Goal: Task Accomplishment & Management: Use online tool/utility

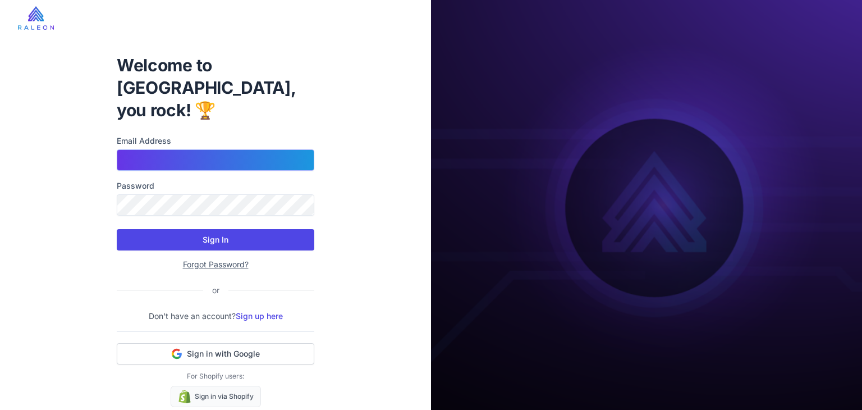
type input "**********"
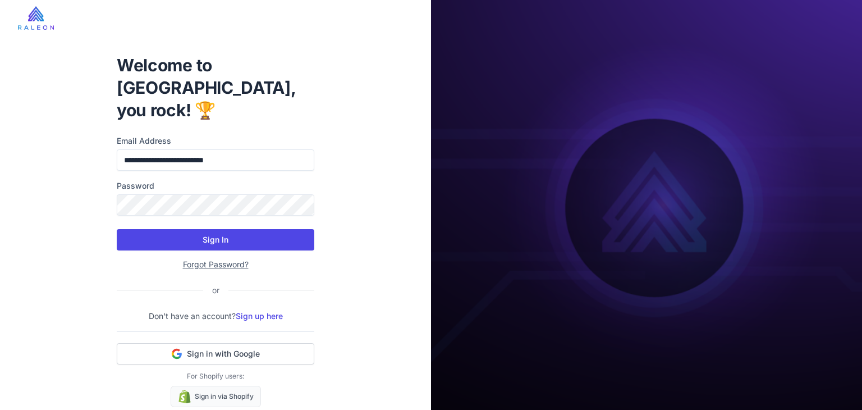
click at [202, 229] on button "Sign In" at bounding box center [216, 239] width 198 height 21
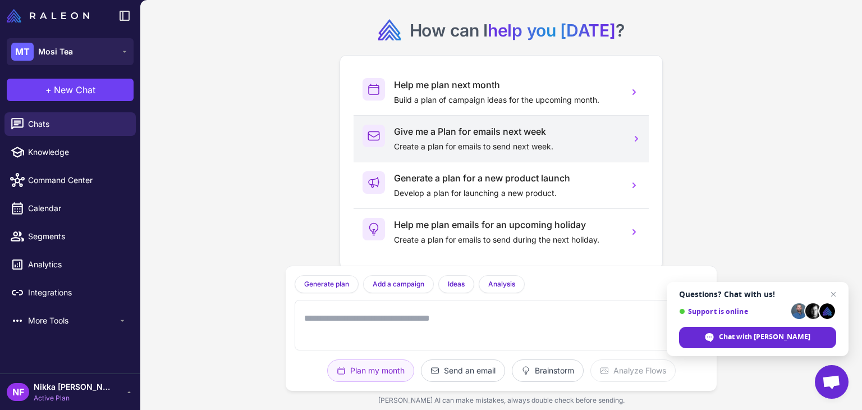
click at [409, 136] on h3 "Give me a Plan for emails next week" at bounding box center [507, 131] width 226 height 13
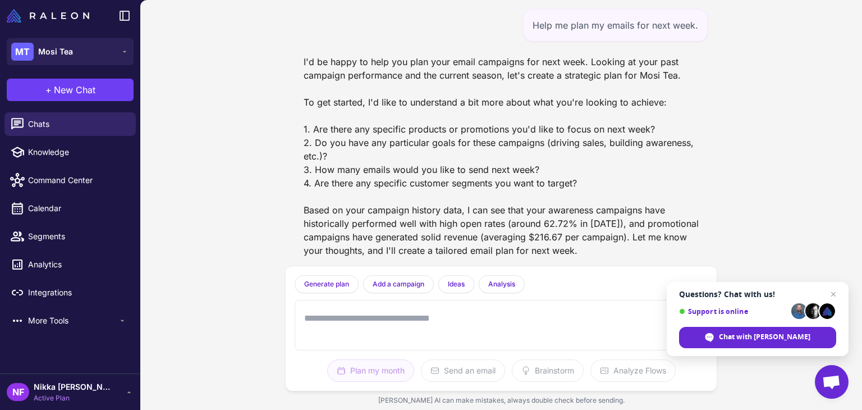
scroll to position [4, 0]
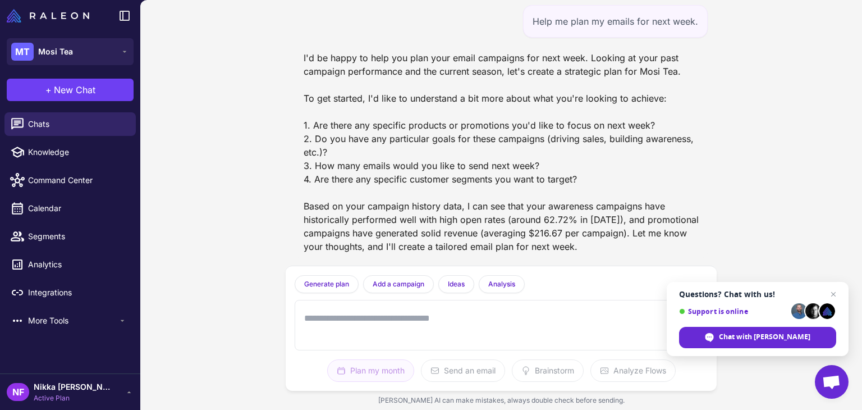
click at [433, 344] on div at bounding box center [501, 325] width 413 height 51
click at [438, 330] on textarea at bounding box center [490, 325] width 376 height 36
paste textarea "**********"
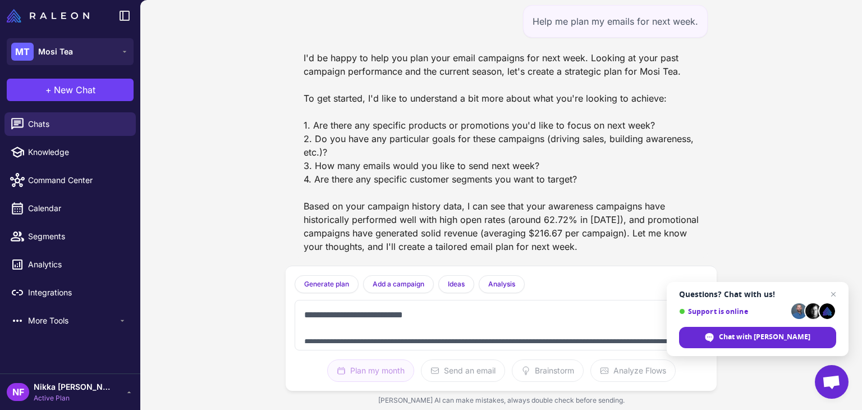
scroll to position [0, 0]
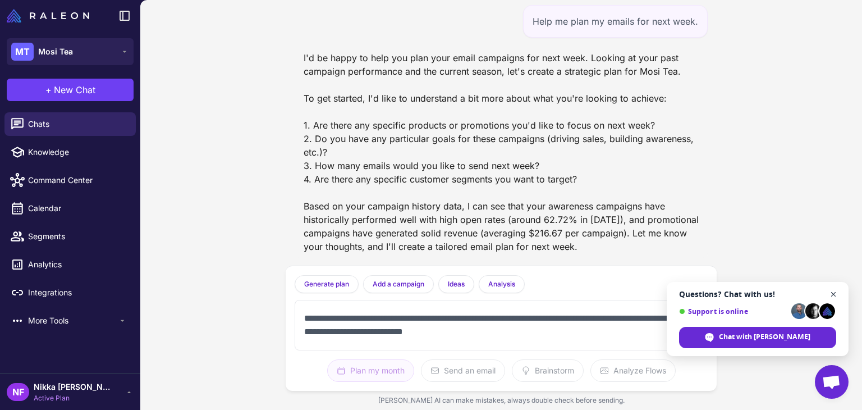
type textarea "**********"
click at [831, 292] on span "Open chat" at bounding box center [834, 294] width 14 height 14
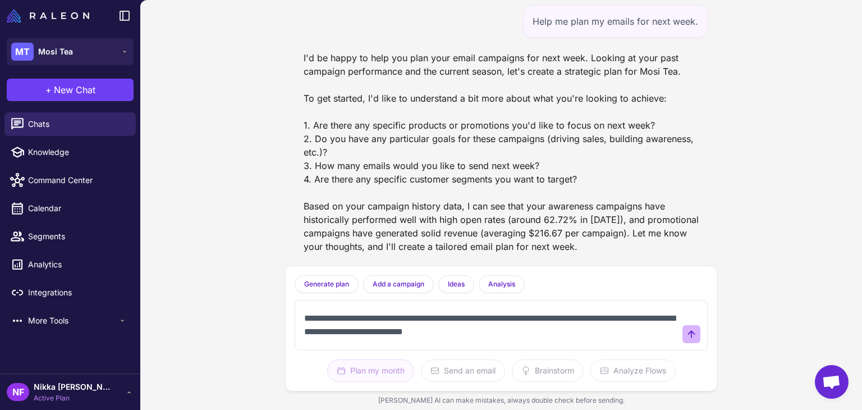
click at [687, 332] on icon at bounding box center [691, 333] width 11 height 11
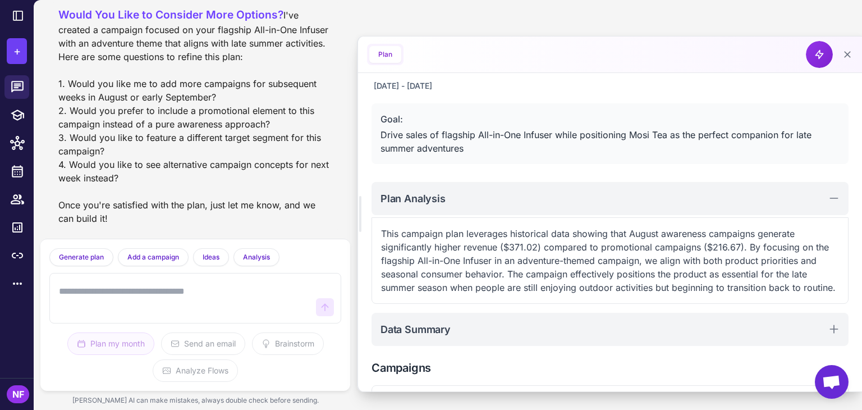
scroll to position [86, 0]
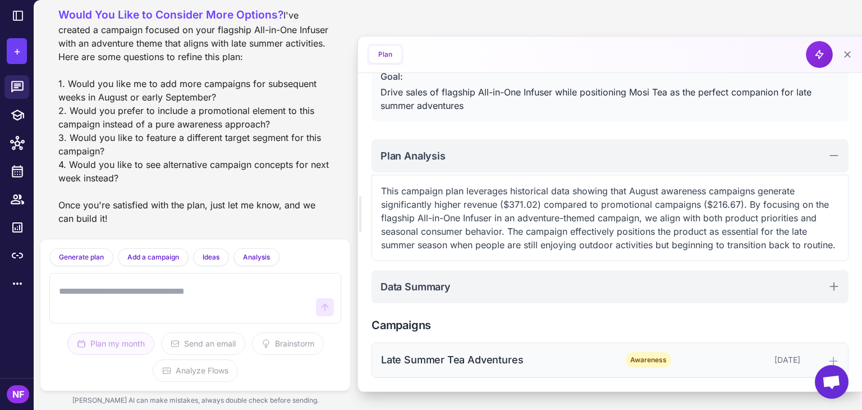
click at [429, 356] on div "Late Summer Tea Adventures" at bounding box center [494, 359] width 227 height 15
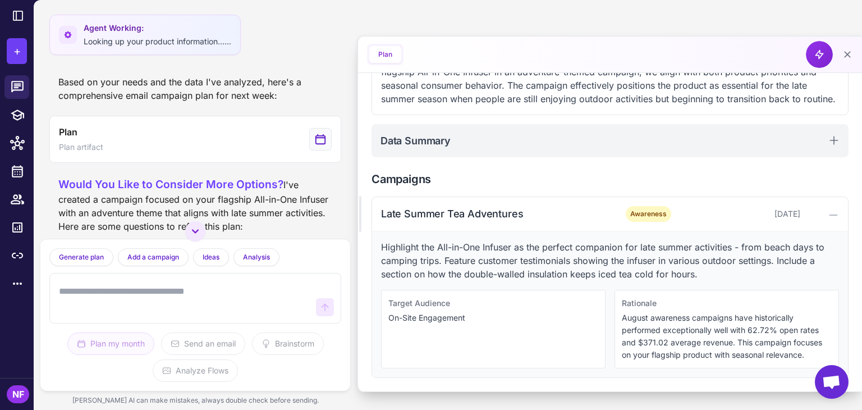
scroll to position [674, 0]
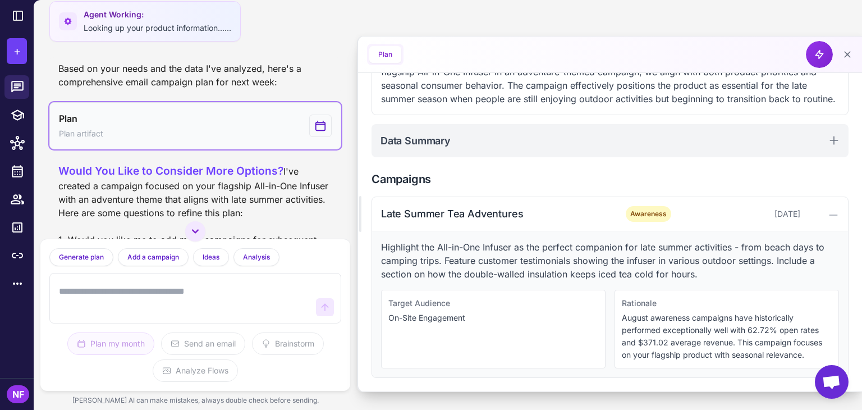
click at [176, 149] on button "Plan Plan artifact" at bounding box center [195, 125] width 292 height 47
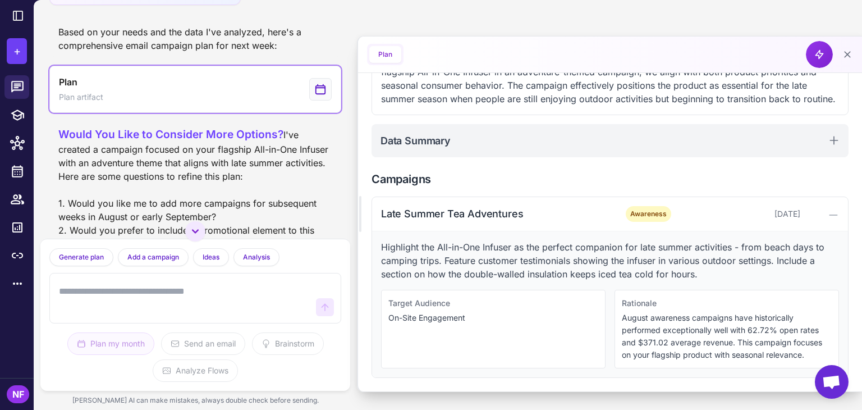
scroll to position [730, 0]
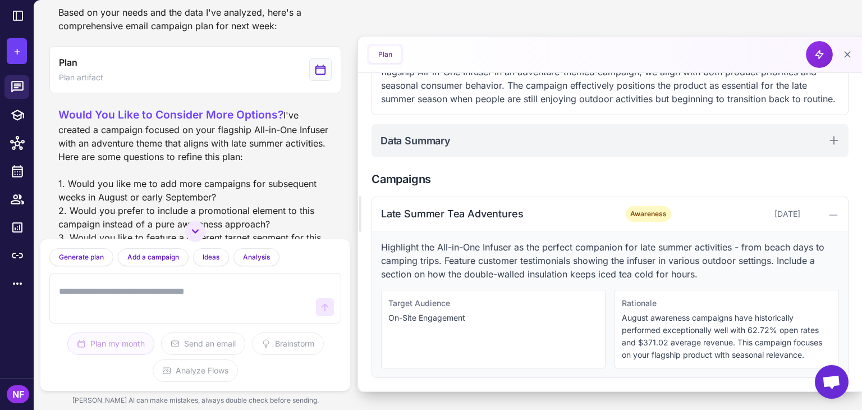
click at [210, 121] on span "Would You Like to Consider More Options?" at bounding box center [170, 114] width 225 height 13
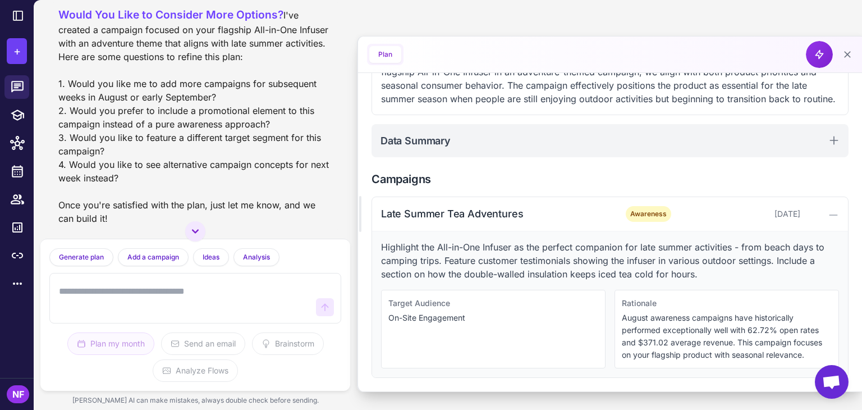
scroll to position [895, 0]
click at [638, 217] on span "Awareness" at bounding box center [648, 214] width 45 height 16
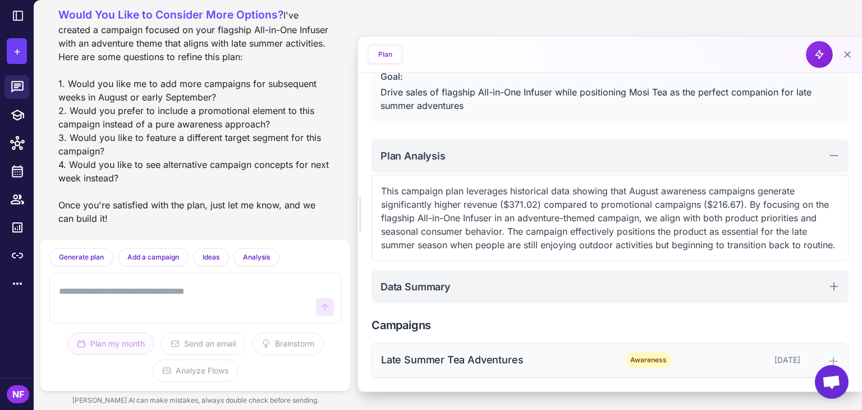
scroll to position [86, 0]
click at [566, 360] on div "Late Summer Tea Adventures" at bounding box center [494, 359] width 227 height 15
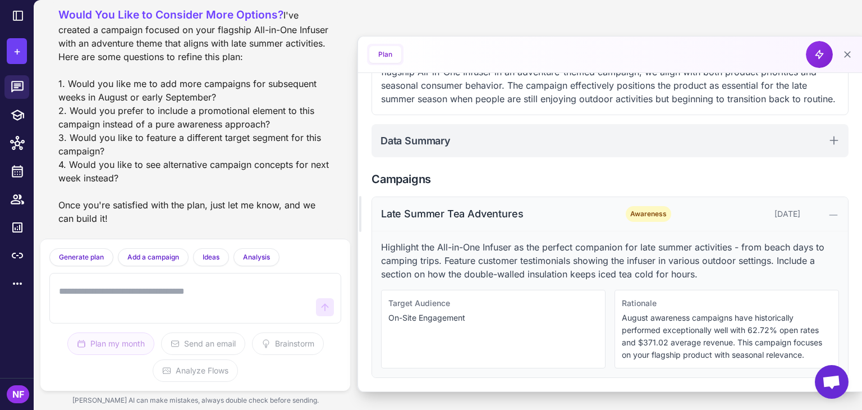
scroll to position [232, 0]
click at [99, 296] on textarea at bounding box center [184, 298] width 255 height 36
click at [162, 286] on textarea at bounding box center [184, 298] width 255 height 36
type textarea "**********"
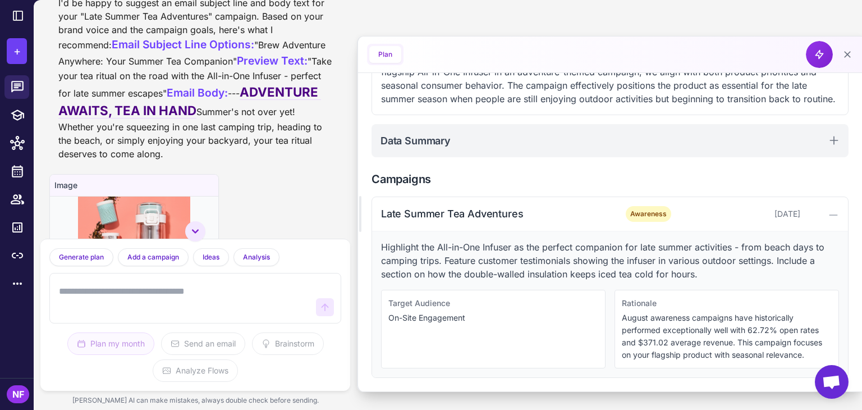
scroll to position [1174, 0]
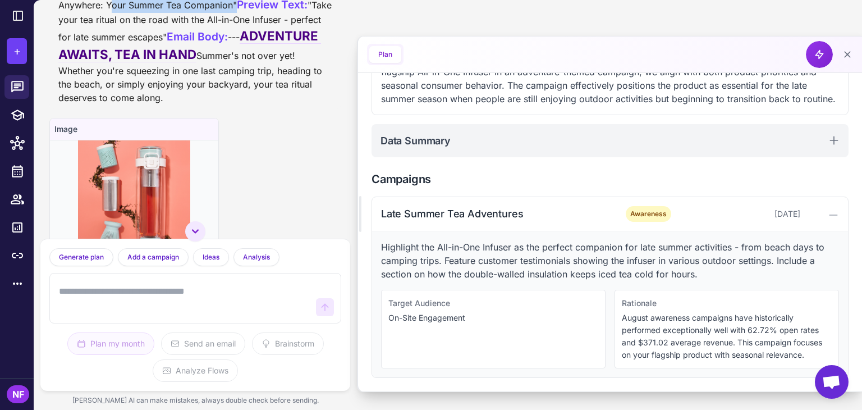
drag, startPoint x: 182, startPoint y: 94, endPoint x: 308, endPoint y: 99, distance: 125.9
click at [308, 99] on div "I'd be happy to suggest an email subject line and body text for your "Late Summ…" at bounding box center [195, 22] width 274 height 164
copy div "Your Summer Tea Companion"
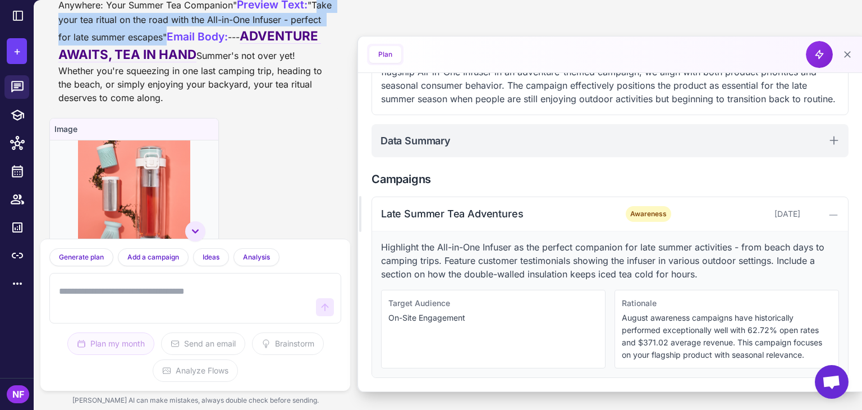
drag, startPoint x: 62, startPoint y: 138, endPoint x: 196, endPoint y: 154, distance: 134.6
click at [196, 104] on div "I'd be happy to suggest an email subject line and body text for your "Late Summ…" at bounding box center [195, 22] width 274 height 164
copy div "Take your tea ritual on the road with the All-in-One Infuser - perfect for late…"
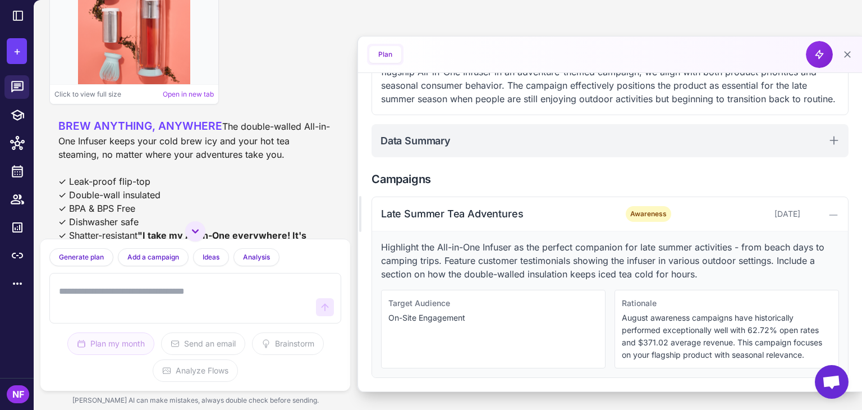
scroll to position [1343, 0]
drag, startPoint x: 56, startPoint y: 97, endPoint x: 296, endPoint y: 127, distance: 242.7
copy div "Summer's not over yet! Whether you're squeezing in one last camping trip, headi…"
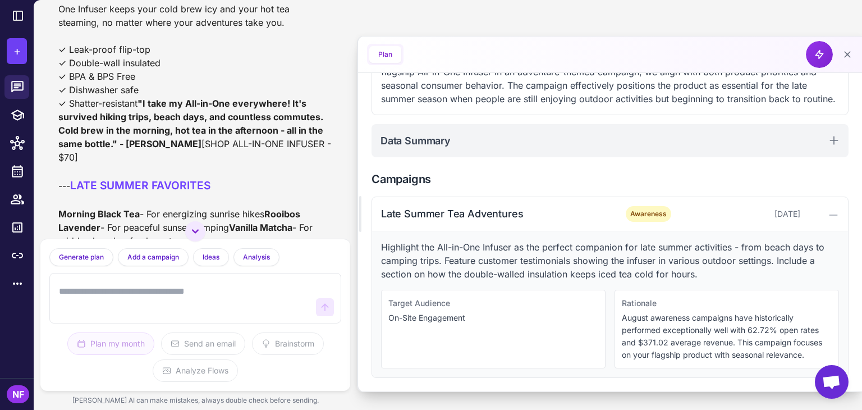
scroll to position [1455, 0]
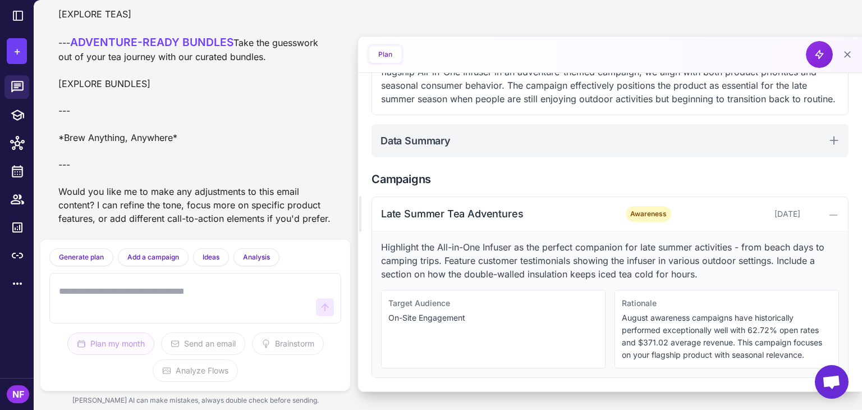
scroll to position [2087, 0]
click at [121, 310] on textarea at bounding box center [184, 298] width 255 height 36
click at [123, 299] on textarea "**********" at bounding box center [184, 298] width 255 height 36
type textarea "**********"
click at [326, 310] on icon at bounding box center [324, 306] width 11 height 11
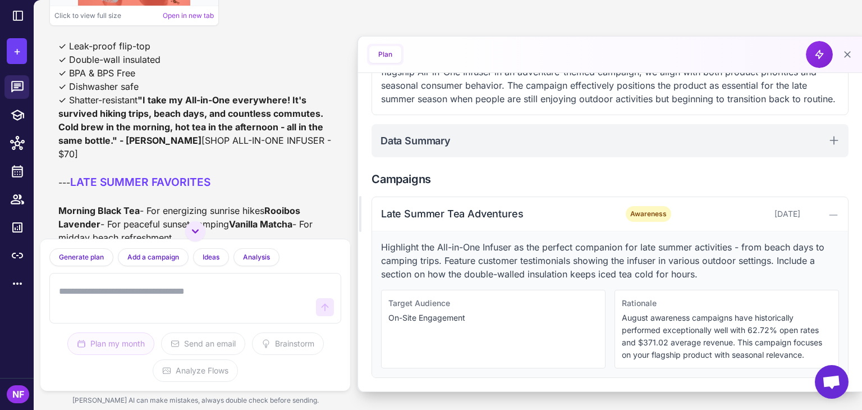
scroll to position [3250, 0]
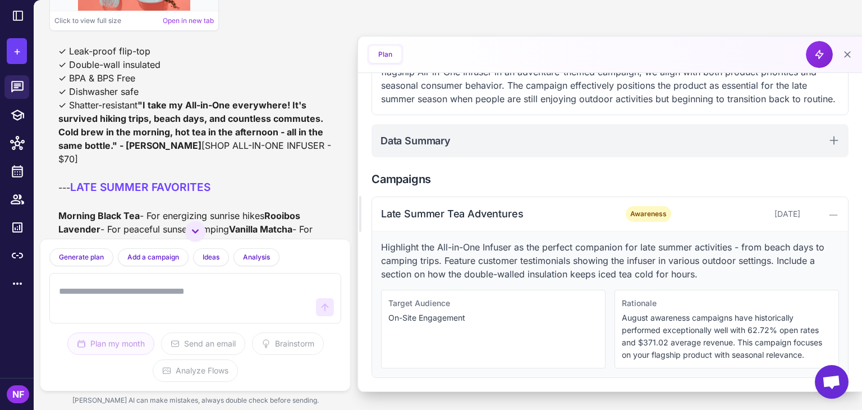
click at [126, 300] on textarea at bounding box center [184, 298] width 255 height 36
type textarea "**********"
drag, startPoint x: 328, startPoint y: 269, endPoint x: 333, endPoint y: 282, distance: 13.9
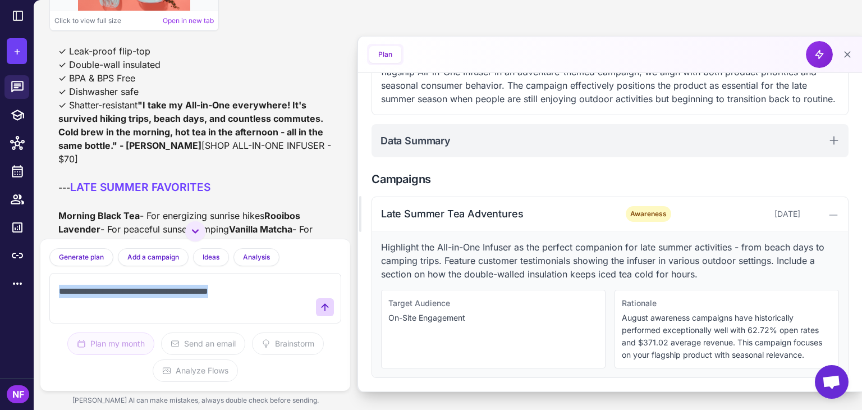
click at [332, 277] on div "**********" at bounding box center [195, 315] width 310 height 152
click at [330, 304] on icon at bounding box center [324, 306] width 11 height 11
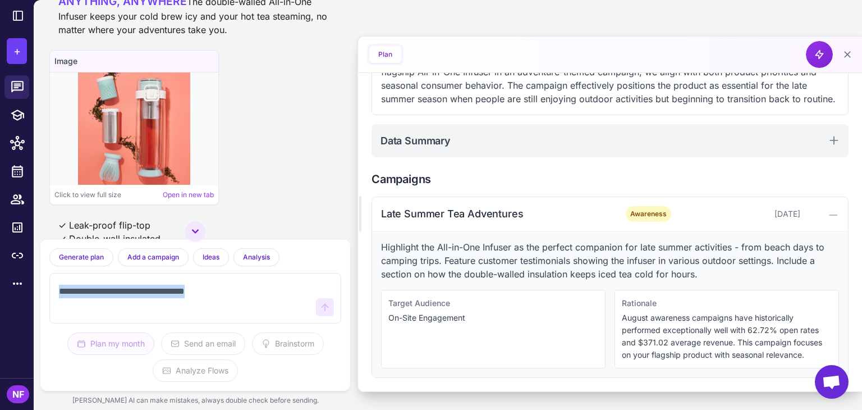
scroll to position [4491, 0]
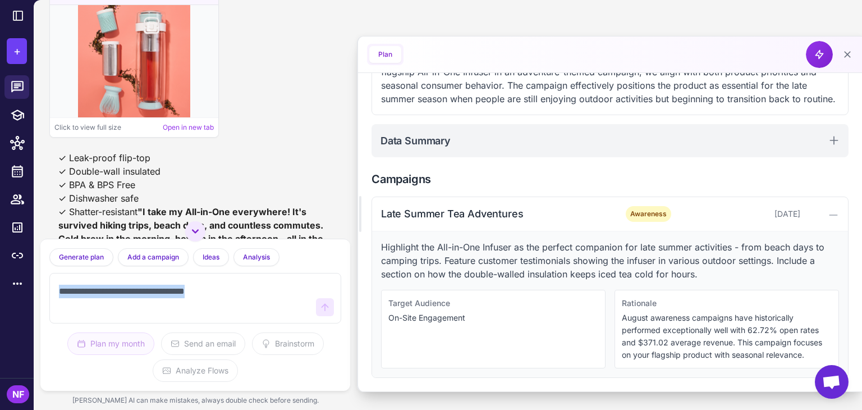
scroll to position [3088, 0]
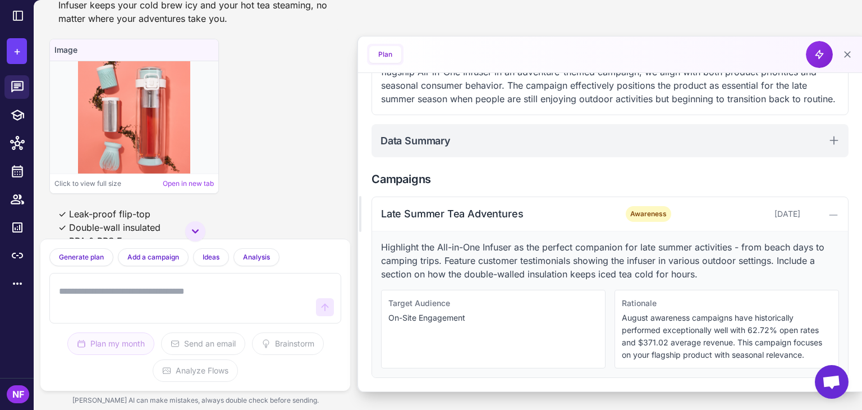
drag, startPoint x: 63, startPoint y: 122, endPoint x: 194, endPoint y: 142, distance: 132.9
copy div "Take your tea ritual on the road with the All-in-One Infuser - perfect for late…"
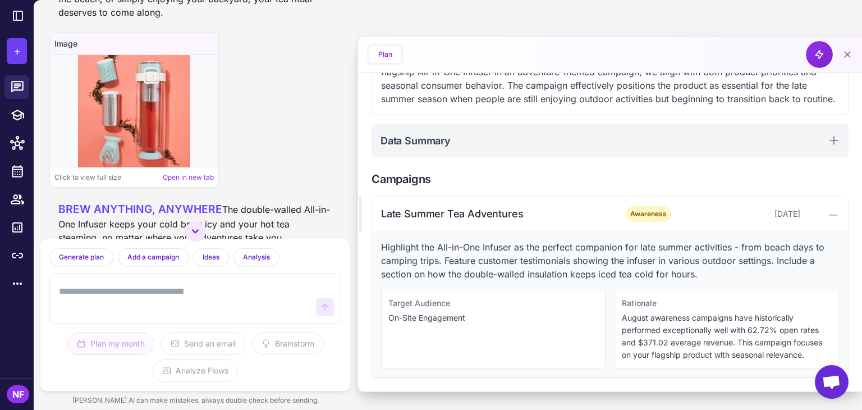
scroll to position [1235, 0]
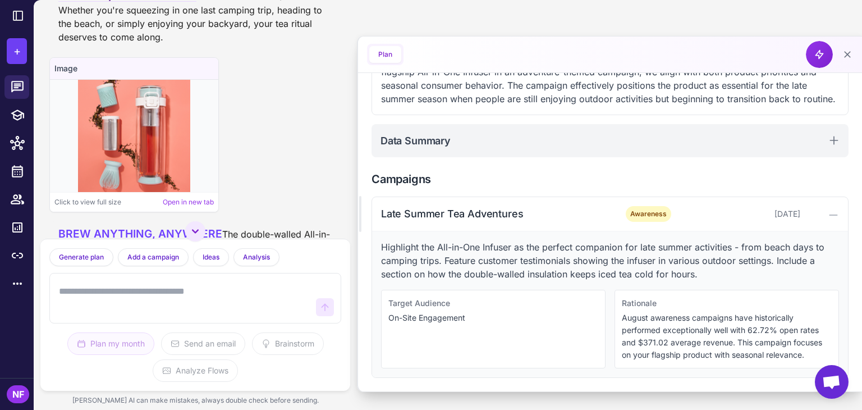
drag, startPoint x: 312, startPoint y: 80, endPoint x: 195, endPoint y: 90, distance: 117.3
copy div "- perfect for late summer escapes"
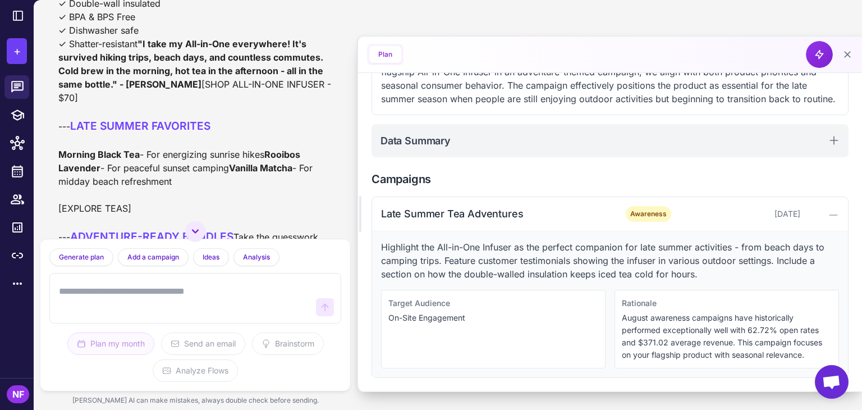
scroll to position [1516, 0]
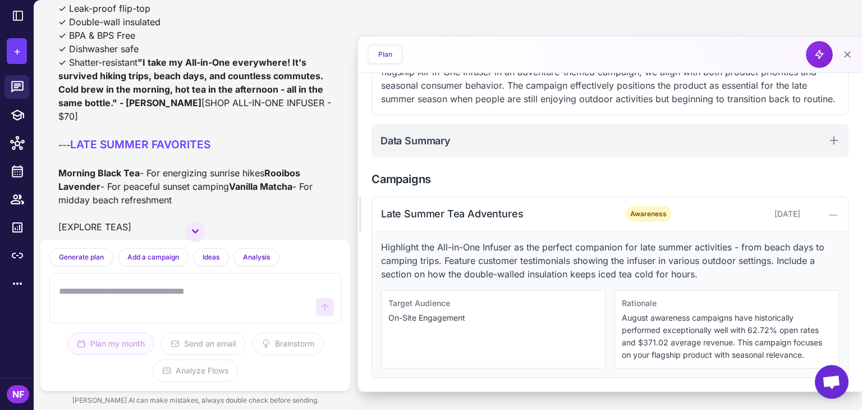
drag, startPoint x: 61, startPoint y: 148, endPoint x: 222, endPoint y: 149, distance: 161.1
click at [222, 149] on div "BREW ANYTHING, ANYWHERE The double-walled All-in-One Infuser keeps your cold br…" at bounding box center [195, 191] width 274 height 493
copy span "BREW ANYTHING, ANYWHERE"
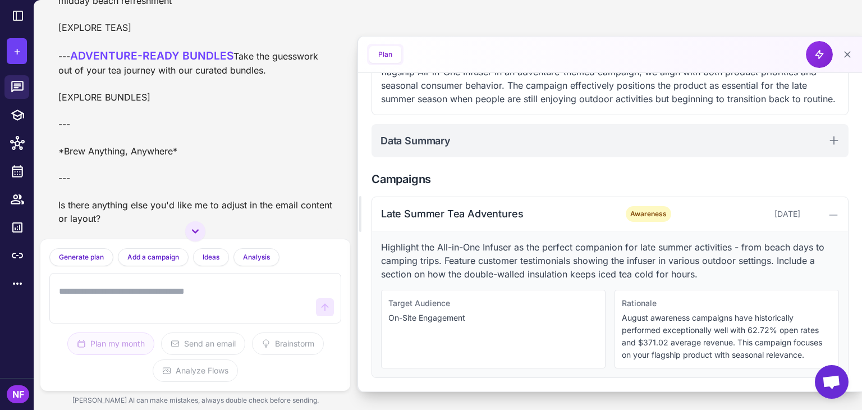
scroll to position [5162, 0]
drag, startPoint x: 53, startPoint y: 113, endPoint x: 252, endPoint y: 116, distance: 198.2
copy span "BREW ANYTHING, ANYWHERE"
drag, startPoint x: 54, startPoint y: 140, endPoint x: 126, endPoint y: 162, distance: 75.7
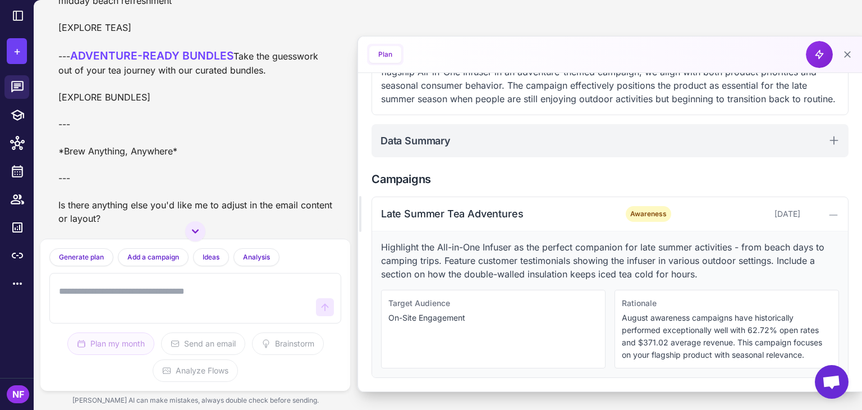
copy div "The double-walled All-in-One Infuser keeps your cold brew icy and your hot tea …"
click at [283, 135] on div "Image Click to view full size Open in new tab" at bounding box center [195, 14] width 292 height 432
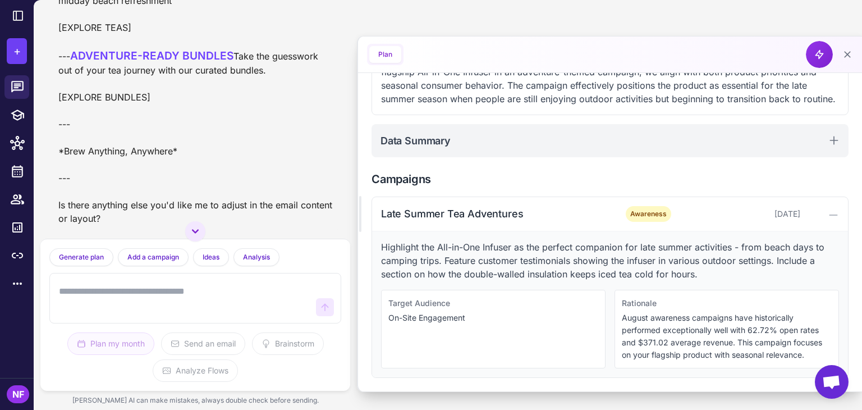
scroll to position [5611, 0]
drag, startPoint x: 61, startPoint y: 115, endPoint x: 204, endPoint y: 110, distance: 143.8
click at [204, 110] on div "✓ Leak-proof flip-top ✓ Double-wall insulated ✓ BPA & BPS Free ✓ Dishwasher saf…" at bounding box center [195, 14] width 292 height 432
copy span "LATE SUMMER FAVORITES"
drag, startPoint x: 54, startPoint y: 144, endPoint x: 140, endPoint y: 144, distance: 85.9
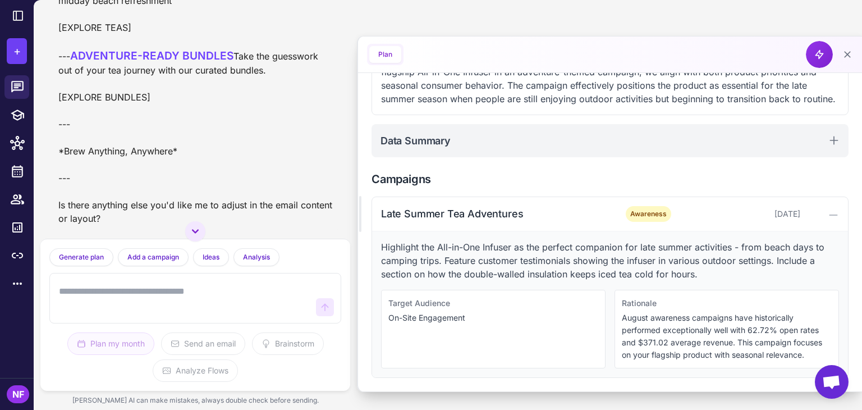
click at [140, 144] on div "✓ Leak-proof flip-top ✓ Double-wall insulated ✓ BPA & BPS Free ✓ Dishwasher saf…" at bounding box center [195, 14] width 292 height 432
drag, startPoint x: 60, startPoint y: 115, endPoint x: 215, endPoint y: 118, distance: 155.5
click at [215, 118] on div "✓ Leak-proof flip-top ✓ Double-wall insulated ✓ BPA & BPS Free ✓ Dishwasher saf…" at bounding box center [195, 14] width 292 height 432
click at [140, 296] on textarea at bounding box center [184, 298] width 255 height 36
paste textarea "**********"
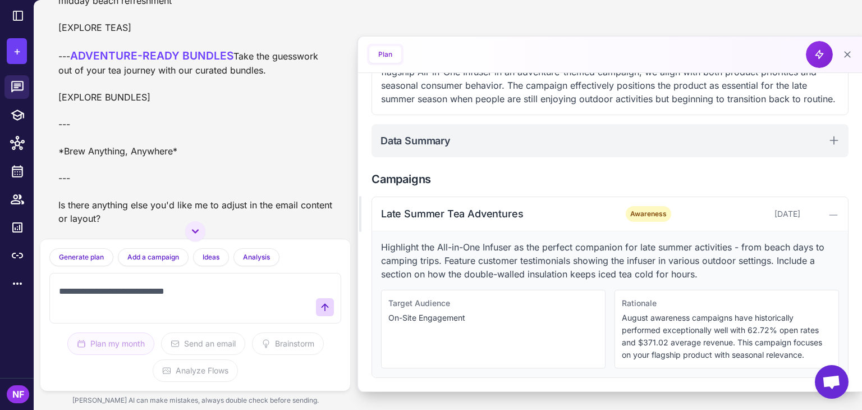
type textarea "**********"
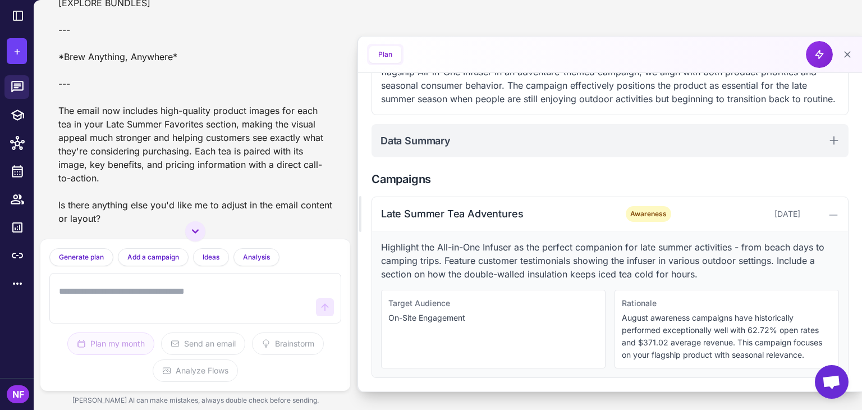
scroll to position [7368, 0]
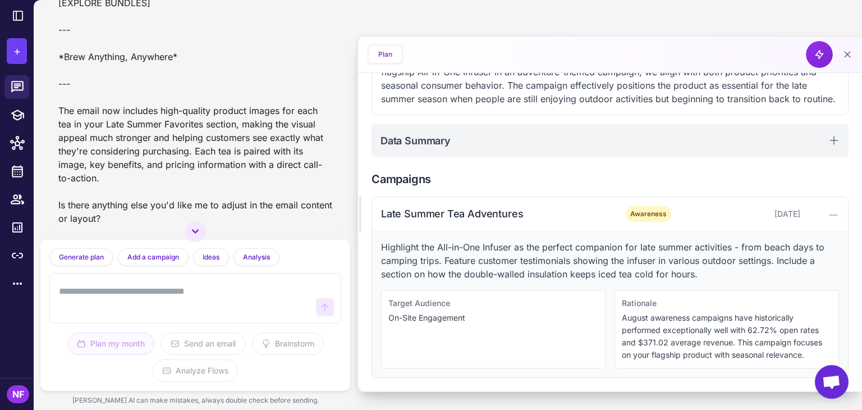
scroll to position [7873, 0]
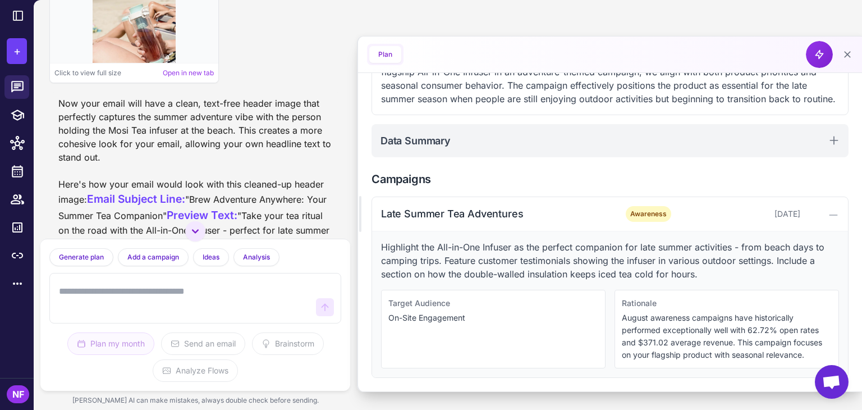
scroll to position [4224, 0]
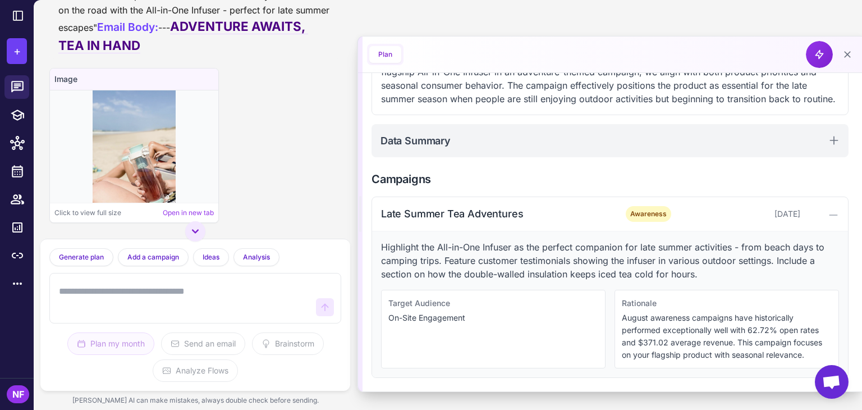
drag, startPoint x: 344, startPoint y: 120, endPoint x: 358, endPoint y: 185, distance: 67.2
click at [358, 185] on div "Help me plan my emails for next week. I'd be happy to help you plan your email …" at bounding box center [448, 205] width 829 height 410
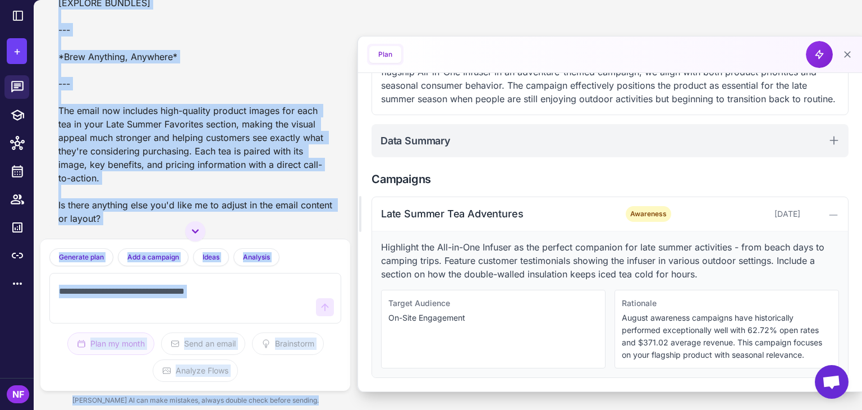
scroll to position [8266, 0]
click at [313, 173] on div "Medium caffeine with l-theanine, delicious as a hot or iced latte [$25 - SHOP N…" at bounding box center [195, 56] width 274 height 340
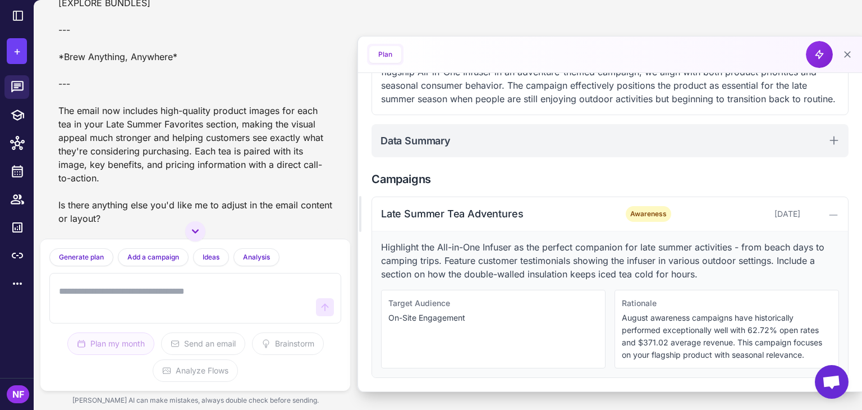
scroll to position [7311, 0]
drag, startPoint x: 58, startPoint y: 88, endPoint x: 140, endPoint y: 89, distance: 82.5
drag, startPoint x: 56, startPoint y: 88, endPoint x: 292, endPoint y: 94, distance: 235.8
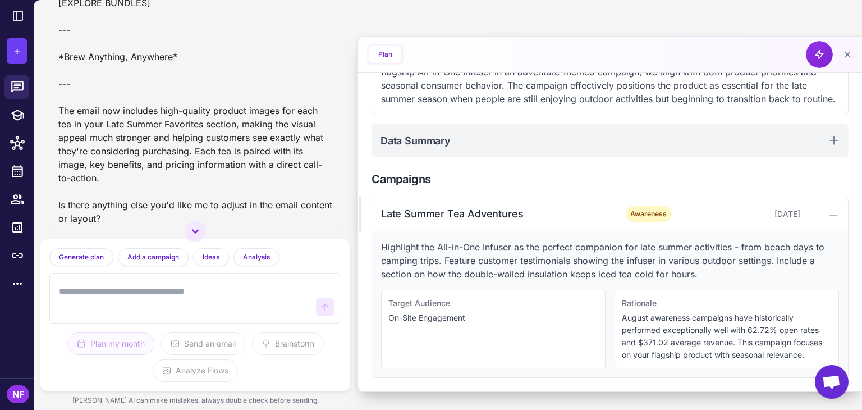
drag, startPoint x: 58, startPoint y: 57, endPoint x: 137, endPoint y: 61, distance: 79.3
drag, startPoint x: 146, startPoint y: 58, endPoint x: 279, endPoint y: 60, distance: 133.1
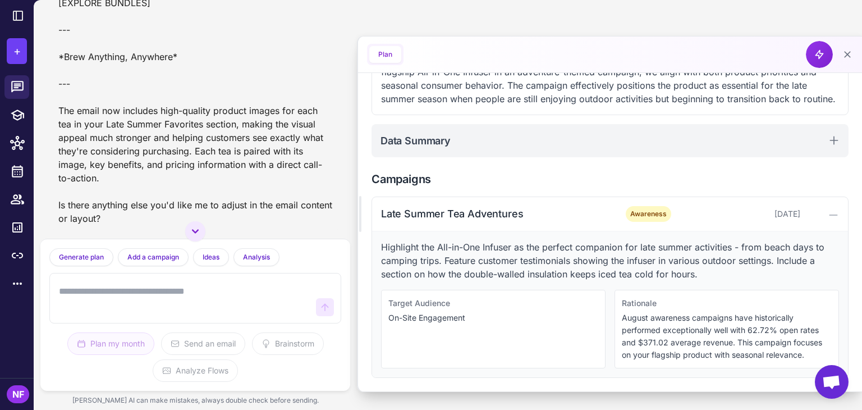
drag, startPoint x: 58, startPoint y: 80, endPoint x: 121, endPoint y: 78, distance: 63.5
drag, startPoint x: 132, startPoint y: 80, endPoint x: 293, endPoint y: 81, distance: 161.1
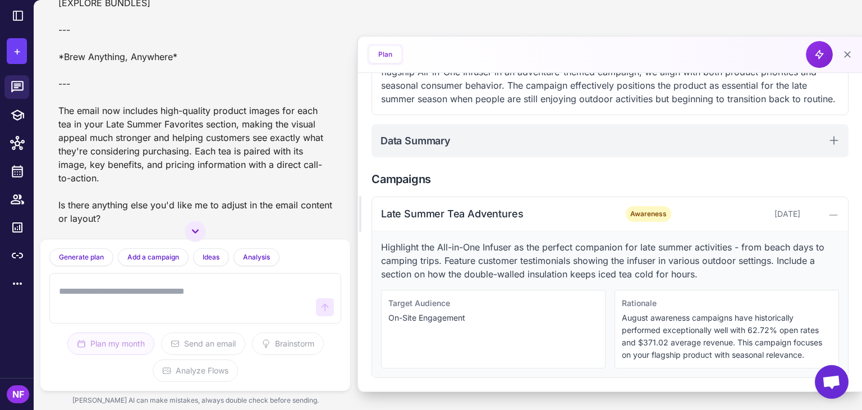
click at [150, 296] on textarea at bounding box center [184, 298] width 255 height 36
type textarea "**********"
click at [323, 310] on icon at bounding box center [324, 306] width 11 height 11
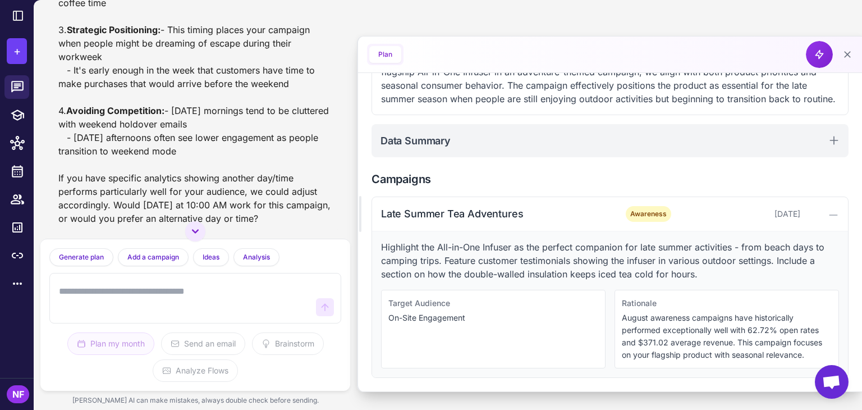
scroll to position [8502, 0]
drag, startPoint x: 60, startPoint y: 138, endPoint x: 220, endPoint y: 142, distance: 160.0
drag, startPoint x: 132, startPoint y: 124, endPoint x: 238, endPoint y: 134, distance: 106.1
